Goal: Download file/media

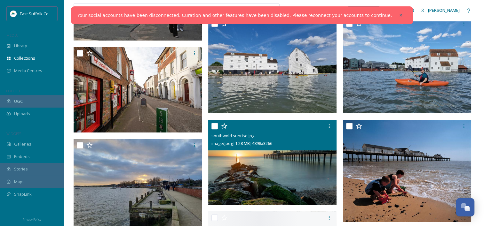
scroll to position [192, 0]
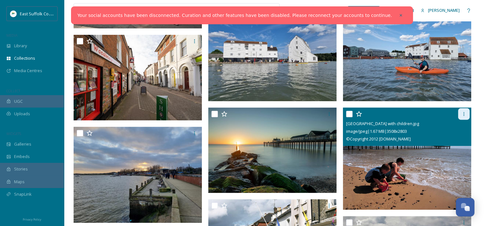
click at [464, 113] on icon at bounding box center [463, 114] width 5 height 5
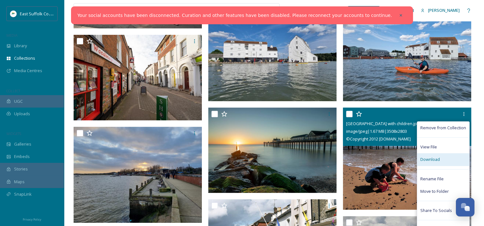
click at [431, 159] on span "Download" at bounding box center [430, 160] width 20 height 6
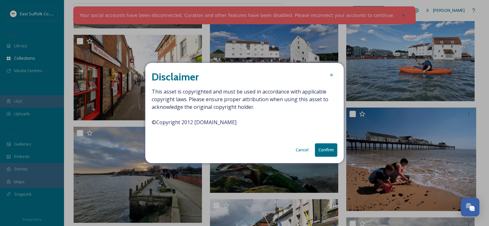
click at [334, 148] on button "Confirm" at bounding box center [326, 150] width 22 height 13
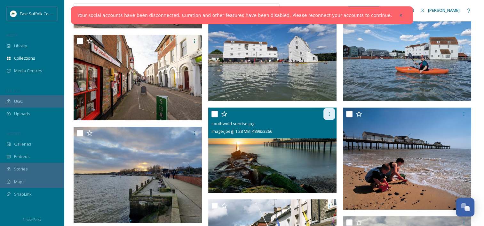
click at [327, 115] on icon at bounding box center [328, 114] width 5 height 5
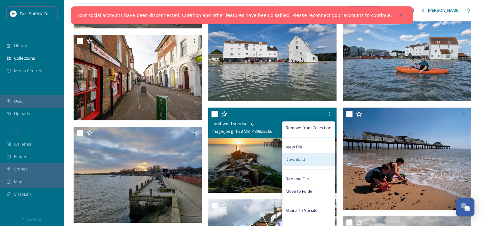
click at [312, 161] on div "Download" at bounding box center [308, 159] width 52 height 12
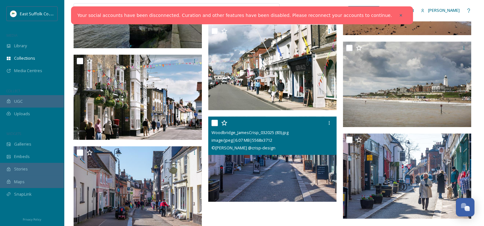
scroll to position [375, 0]
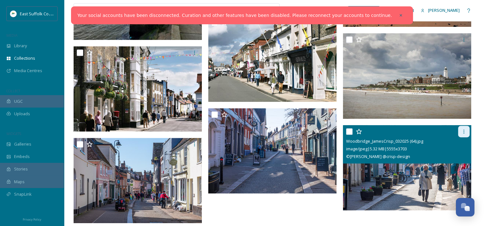
click at [460, 129] on div at bounding box center [464, 132] width 12 height 12
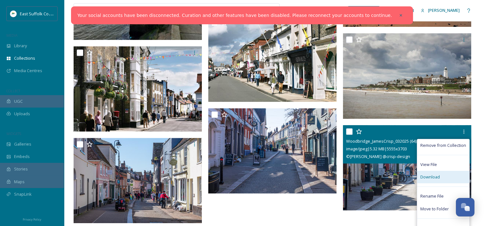
click at [444, 176] on div "Download" at bounding box center [443, 177] width 52 height 12
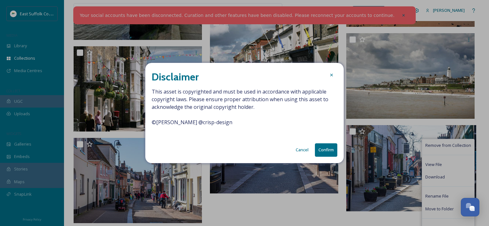
click at [328, 146] on button "Confirm" at bounding box center [326, 150] width 22 height 13
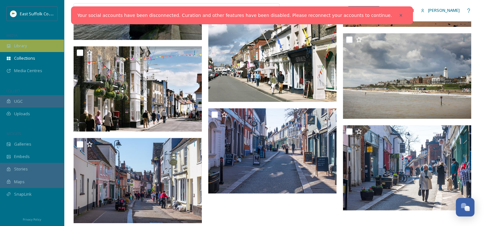
click at [18, 46] on span "Library" at bounding box center [20, 46] width 13 height 6
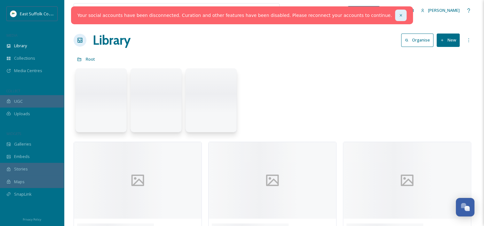
click at [398, 17] on icon at bounding box center [400, 15] width 4 height 4
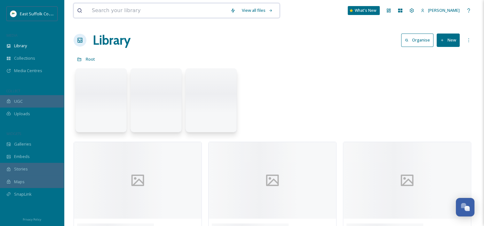
click at [158, 13] on input at bounding box center [158, 11] width 138 height 14
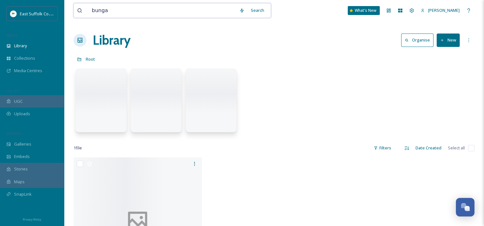
type input "bungay"
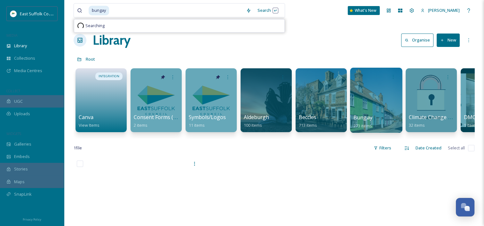
click at [364, 106] on div at bounding box center [376, 100] width 52 height 65
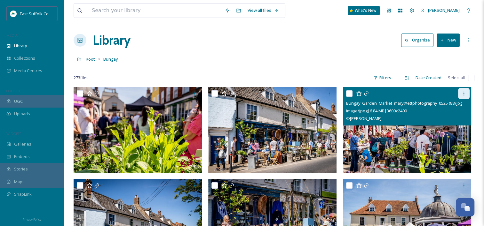
click at [461, 93] on icon at bounding box center [463, 93] width 5 height 5
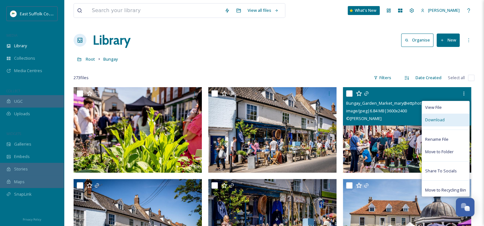
click at [441, 121] on span "Download" at bounding box center [435, 120] width 20 height 6
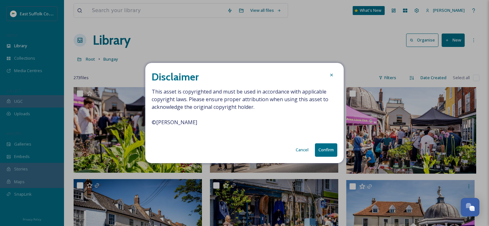
click at [325, 147] on button "Confirm" at bounding box center [326, 150] width 22 height 13
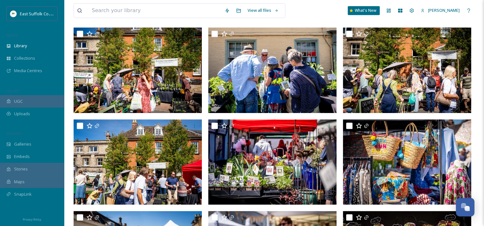
scroll to position [288, 0]
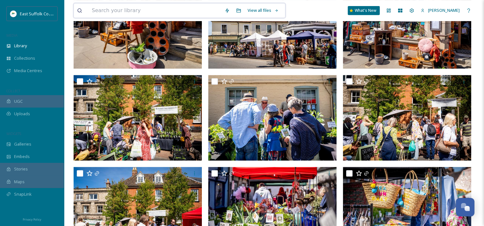
click at [137, 12] on input at bounding box center [155, 11] width 133 height 14
type input "beccles"
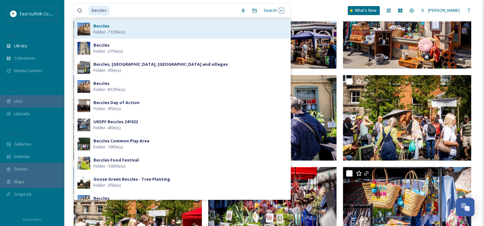
click at [118, 31] on span "Folder - 713 file(s)" at bounding box center [109, 32] width 32 height 6
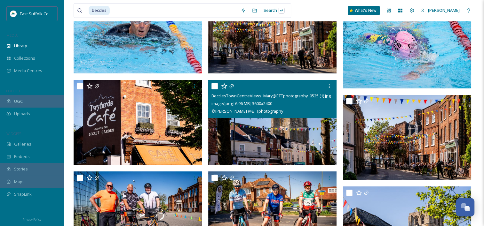
scroll to position [2238, 0]
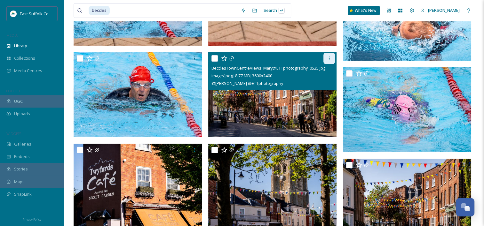
click at [326, 59] on icon at bounding box center [328, 58] width 5 height 5
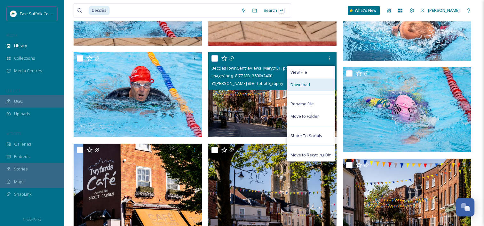
click at [308, 86] on span "Download" at bounding box center [300, 85] width 20 height 6
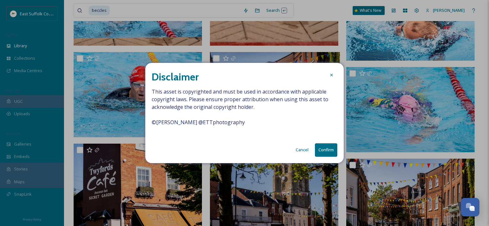
click at [326, 148] on button "Confirm" at bounding box center [326, 150] width 22 height 13
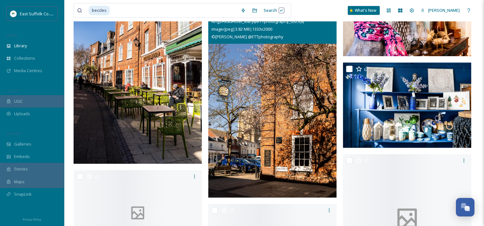
scroll to position [21424, 0]
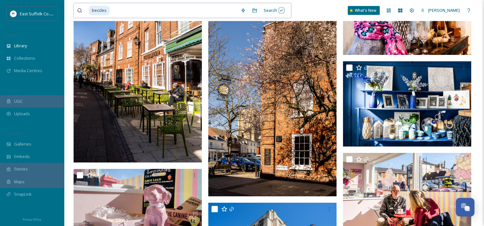
click at [115, 7] on input at bounding box center [173, 11] width 127 height 14
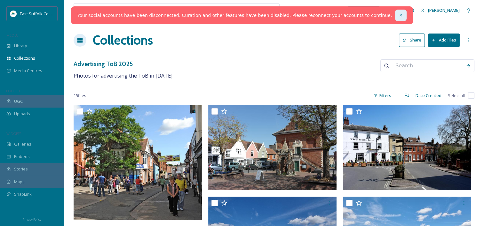
click at [398, 14] on icon at bounding box center [400, 15] width 4 height 4
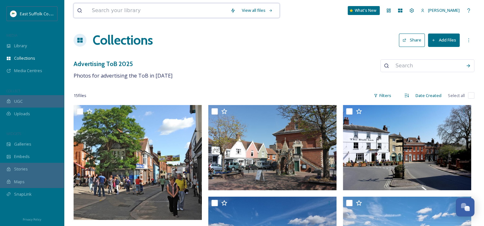
click at [174, 12] on input at bounding box center [158, 11] width 138 height 14
type input "food"
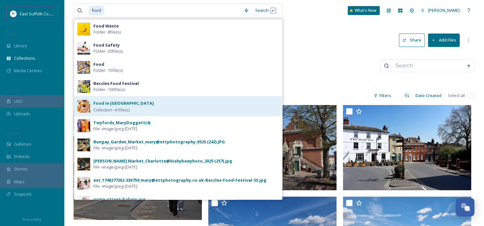
click at [116, 102] on strong "Food in East Suffolk" at bounding box center [123, 103] width 60 height 6
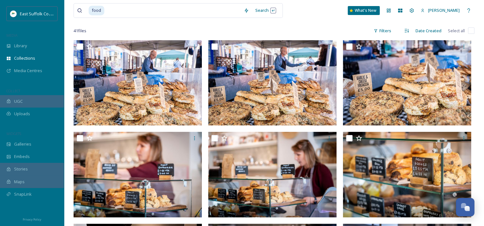
scroll to position [96, 0]
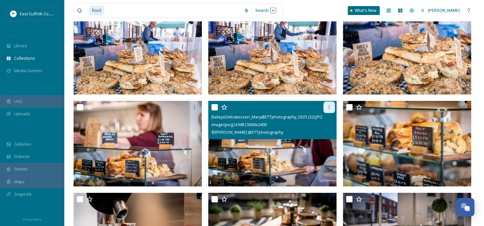
click at [327, 107] on icon at bounding box center [328, 107] width 5 height 5
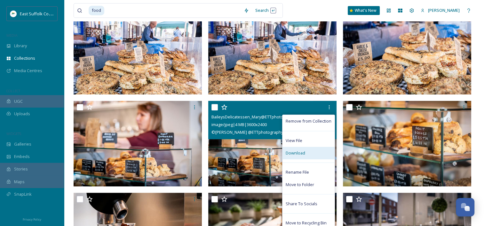
click at [314, 158] on div "Download" at bounding box center [308, 153] width 52 height 12
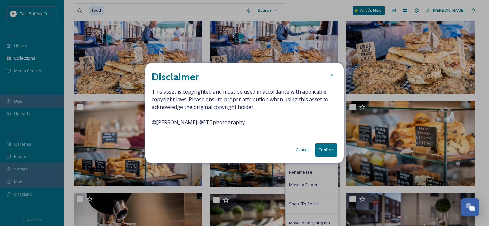
click at [327, 152] on button "Confirm" at bounding box center [326, 150] width 22 height 13
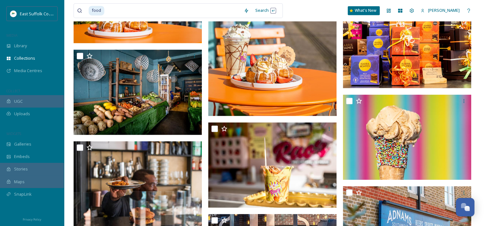
scroll to position [991, 0]
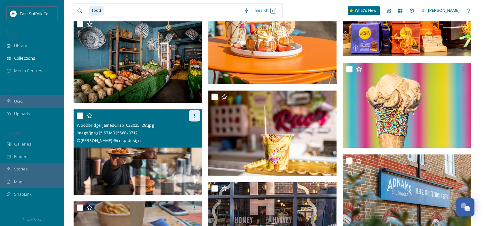
click at [193, 117] on icon at bounding box center [194, 115] width 5 height 5
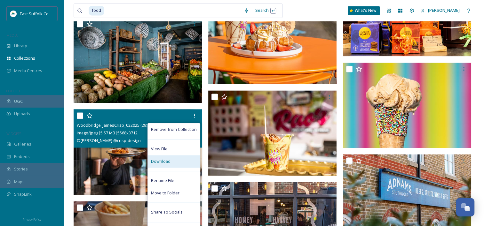
click at [177, 162] on div "Download" at bounding box center [174, 161] width 52 height 12
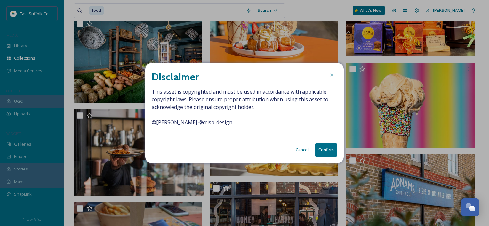
click at [333, 152] on button "Confirm" at bounding box center [326, 150] width 22 height 13
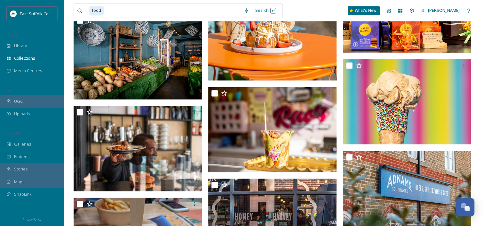
scroll to position [895, 0]
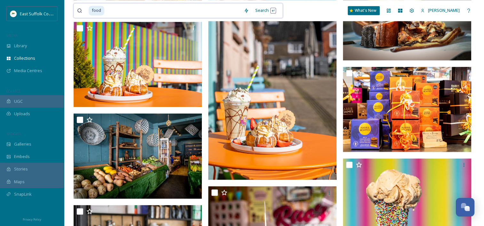
click at [150, 11] on input at bounding box center [173, 11] width 136 height 14
type input "farming"
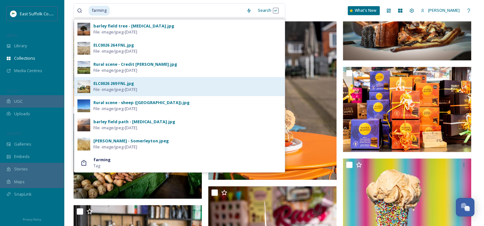
click at [125, 87] on span "File - image/jpeg - Apr 22 2025" at bounding box center [115, 90] width 44 height 6
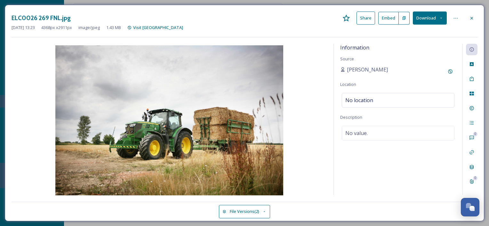
click at [435, 18] on button "Download" at bounding box center [429, 18] width 34 height 13
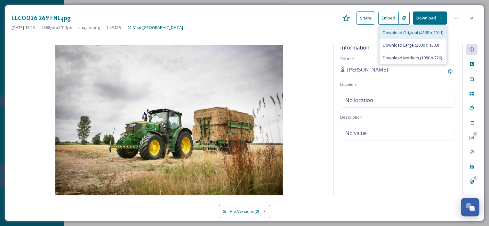
click at [420, 35] on span "Download Original (4368 x 2911)" at bounding box center [412, 33] width 60 height 6
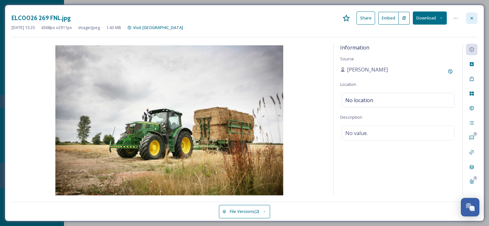
click at [474, 18] on div at bounding box center [472, 18] width 12 height 12
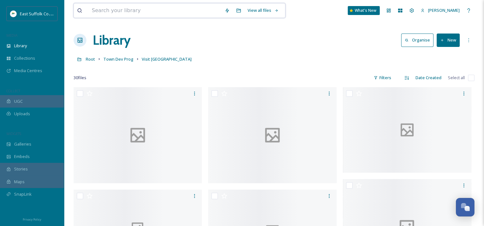
click at [128, 13] on input at bounding box center [155, 11] width 133 height 14
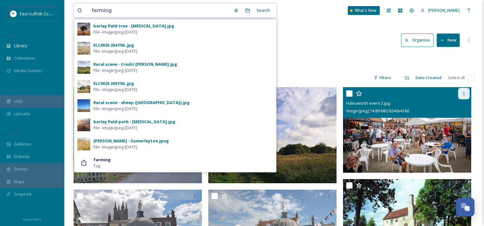
type input "farming"
click at [464, 97] on div at bounding box center [464, 94] width 12 height 12
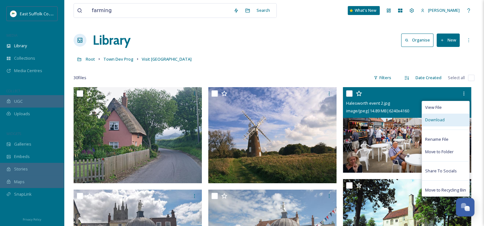
click at [445, 121] on div "Download" at bounding box center [445, 120] width 47 height 12
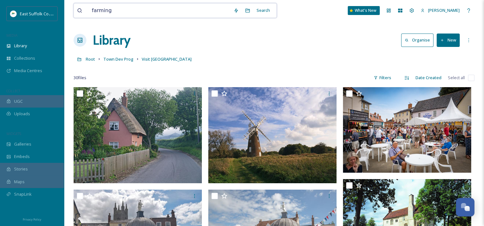
click at [164, 14] on input "farming" at bounding box center [160, 11] width 142 height 14
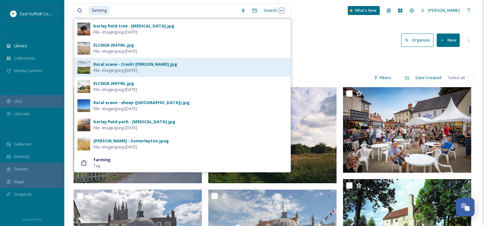
click at [120, 71] on span "File - image/jpeg - Apr 22 2025" at bounding box center [115, 70] width 44 height 6
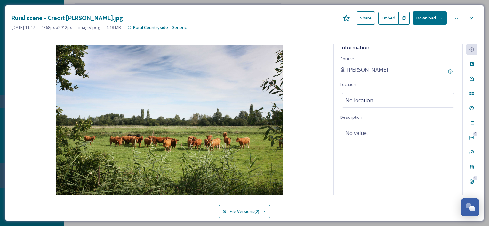
click at [436, 15] on button "Download" at bounding box center [429, 18] width 34 height 13
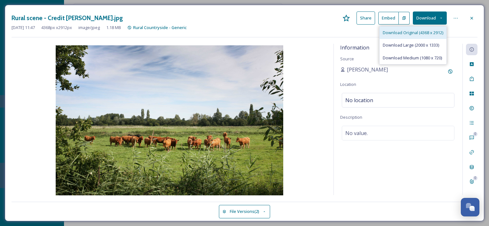
click at [423, 35] on span "Download Original (4368 x 2912)" at bounding box center [412, 33] width 60 height 6
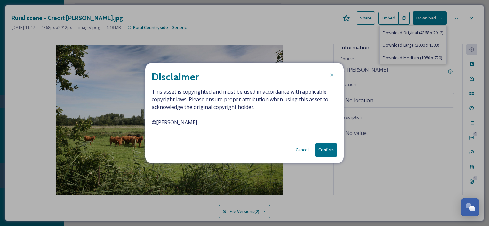
click at [326, 153] on button "Confirm" at bounding box center [326, 150] width 22 height 13
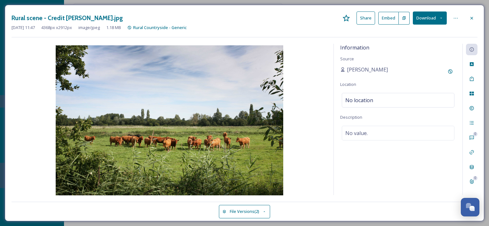
click at [288, 31] on div "Rural scene - Credit Robert Yeatman.jpg Share Embed Download Apr 22 2025 11:47 …" at bounding box center [245, 25] width 466 height 26
click at [469, 19] on icon at bounding box center [471, 18] width 5 height 5
